Goal: Navigation & Orientation: Go to known website

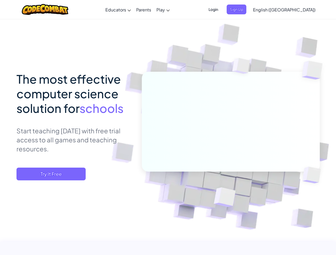
click at [221, 9] on span "Login" at bounding box center [213, 10] width 16 height 10
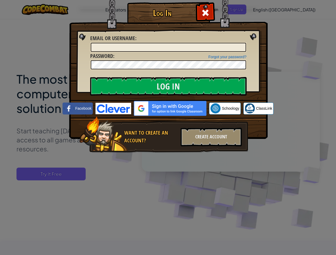
click at [269, 9] on div "Log In Unknown Error Email or Username : Forgot your password? Password : Log I…" at bounding box center [168, 127] width 336 height 255
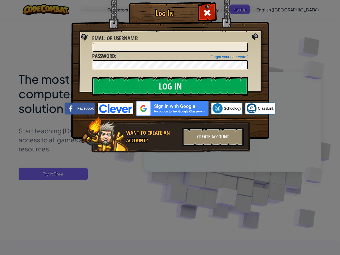
click at [269, 9] on div "Log In Unknown Error Email or Username : Forgot your password? Password : Log I…" at bounding box center [170, 127] width 340 height 255
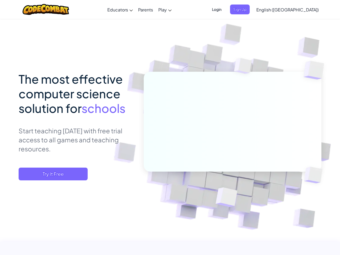
click at [297, 10] on div at bounding box center [170, 127] width 340 height 255
click at [51, 174] on span "Try It Free" at bounding box center [53, 174] width 69 height 13
